Goal: Communication & Community: Answer question/provide support

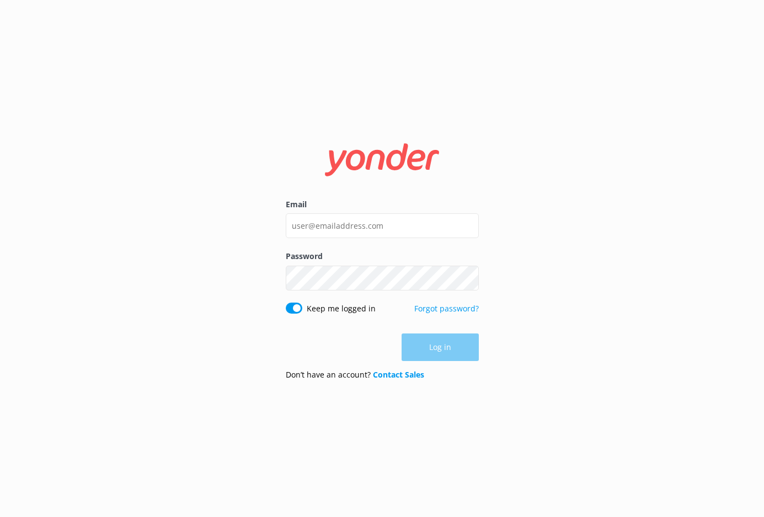
click at [307, 210] on label "Email" at bounding box center [382, 205] width 193 height 12
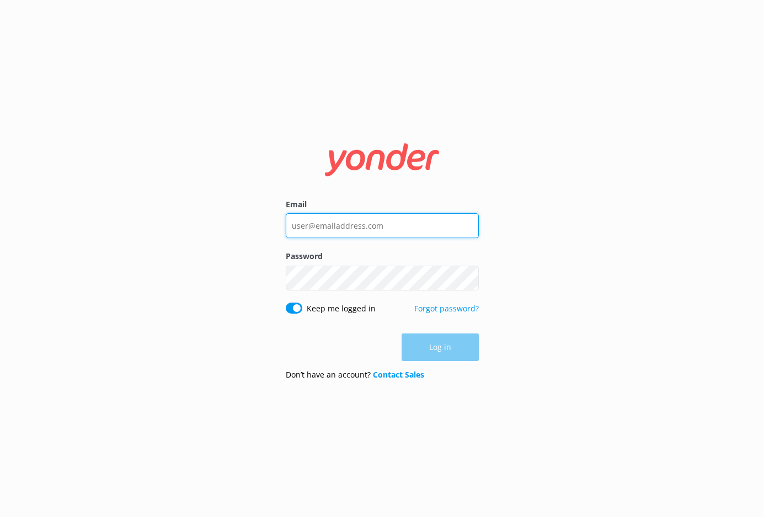
click at [307, 213] on input "Email" at bounding box center [382, 225] width 193 height 25
click at [309, 218] on input "Email" at bounding box center [382, 225] width 193 height 25
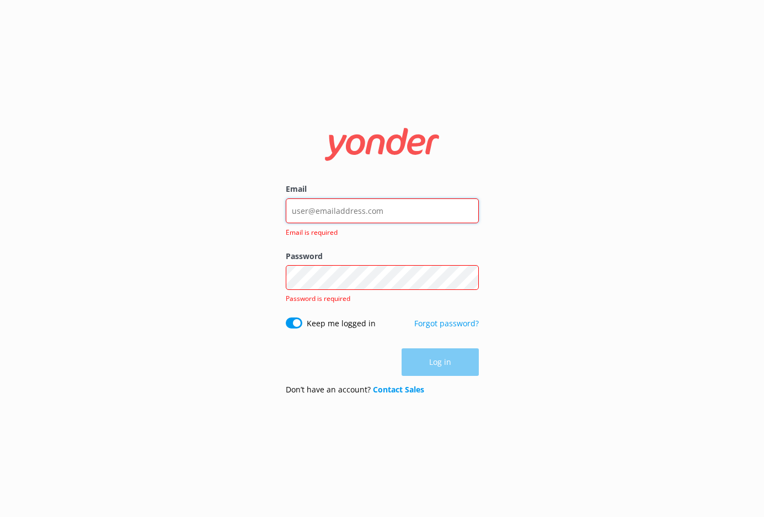
type input "[EMAIL_ADDRESS][DOMAIN_NAME]"
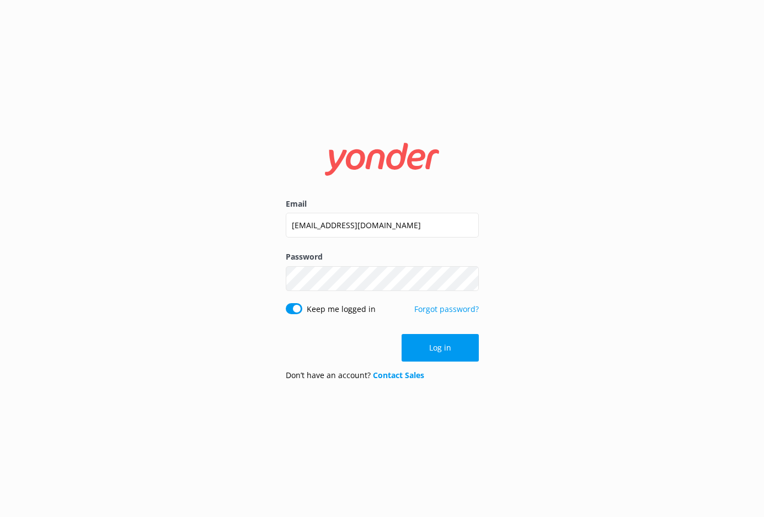
click at [430, 364] on form "Email [EMAIL_ADDRESS][DOMAIN_NAME] Password Show password Keep me logged in For…" at bounding box center [382, 259] width 193 height 262
click at [430, 358] on button "Log in" at bounding box center [440, 348] width 77 height 28
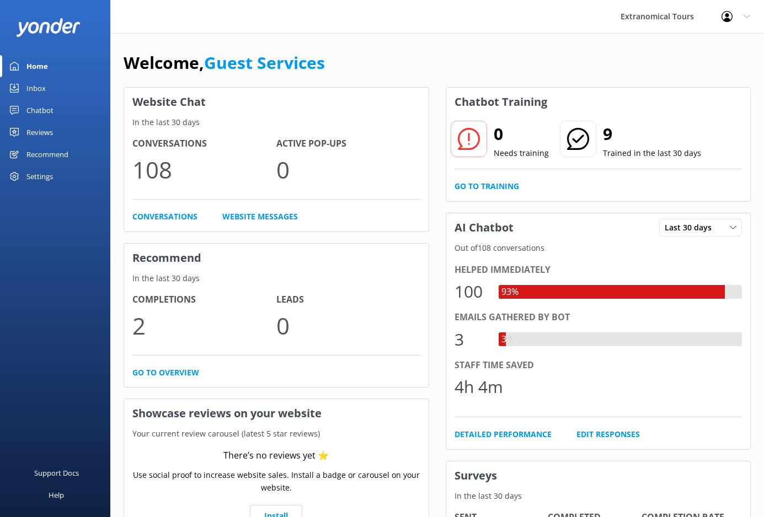
click at [52, 94] on link "Inbox" at bounding box center [55, 88] width 110 height 22
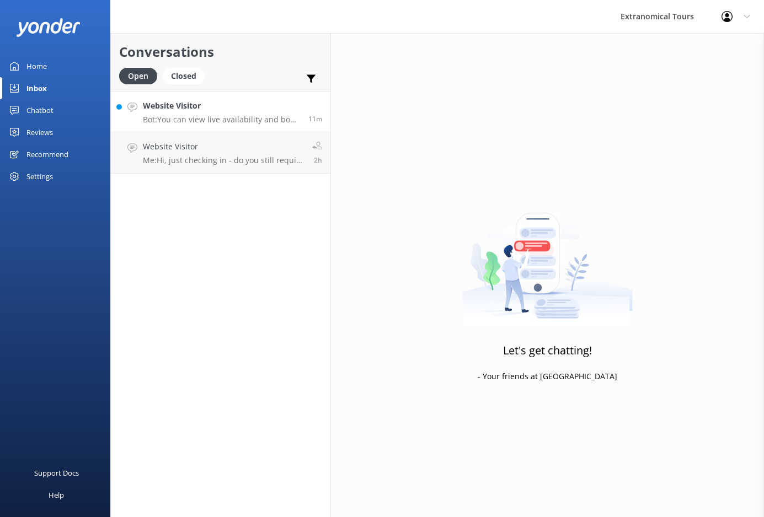
click at [220, 104] on h4 "Website Visitor" at bounding box center [221, 106] width 157 height 12
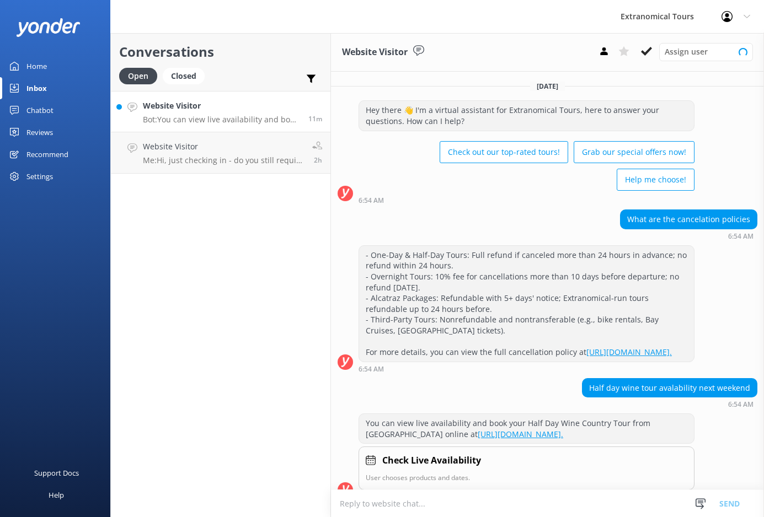
scroll to position [38, 0]
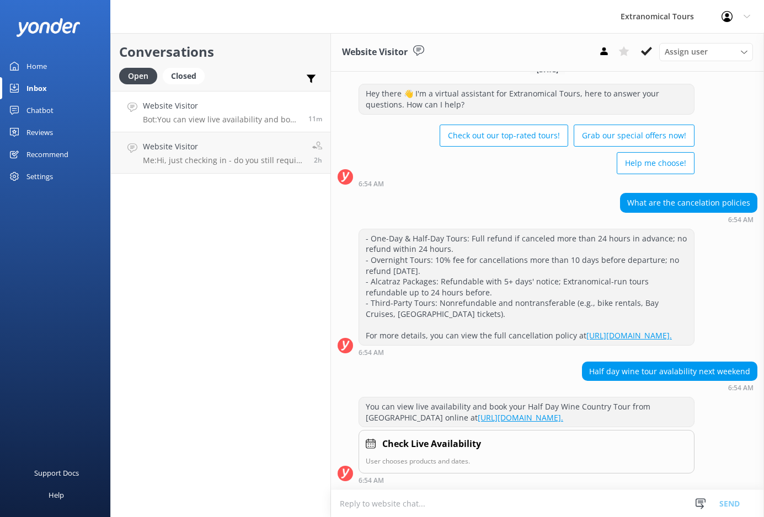
click at [522, 505] on textarea at bounding box center [547, 503] width 433 height 27
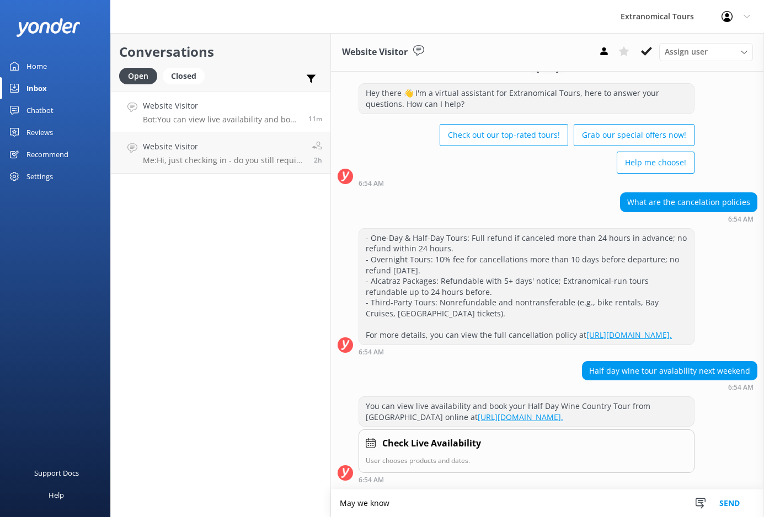
scroll to position [38, 0]
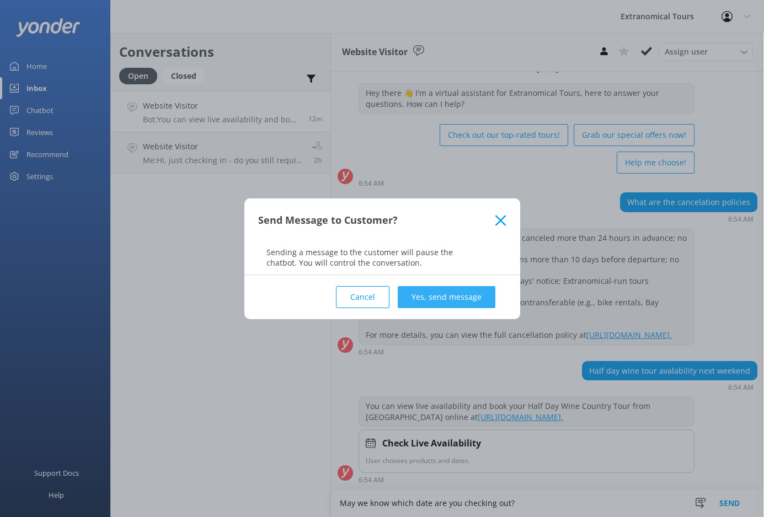
type textarea "May we know which date are you checking out?"
click at [463, 298] on button "Yes, send message" at bounding box center [447, 297] width 98 height 22
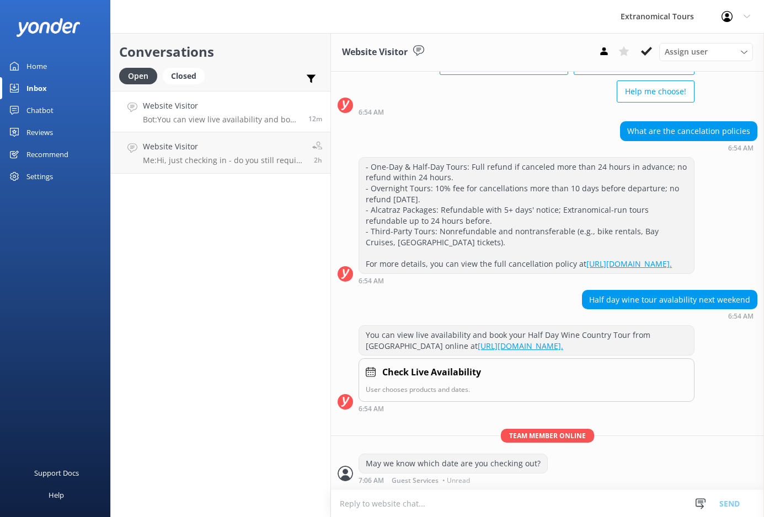
scroll to position [109, 0]
